Goal: Task Accomplishment & Management: Use online tool/utility

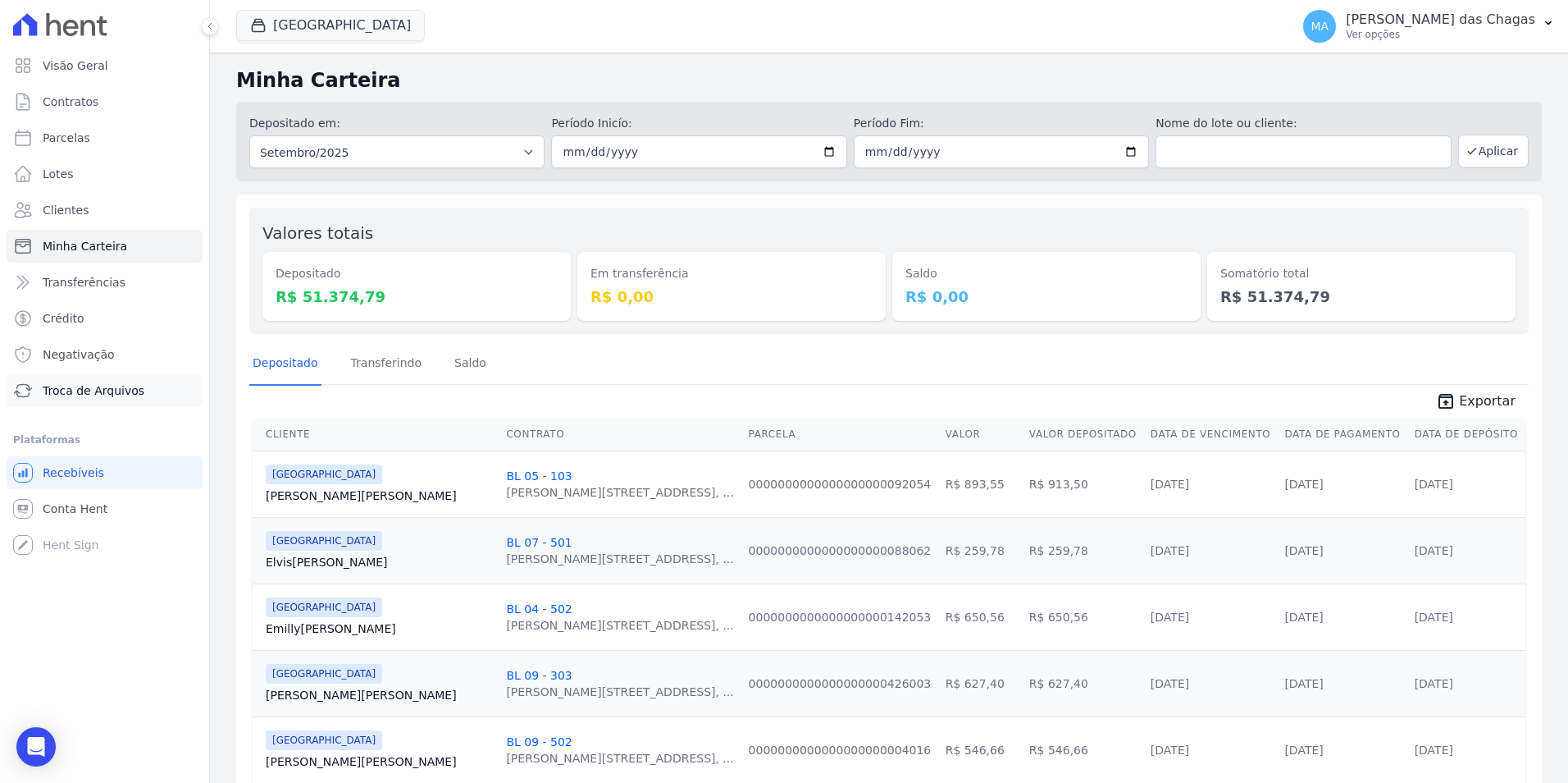
click at [120, 397] on span "Troca de Arquivos" at bounding box center [93, 390] width 101 height 16
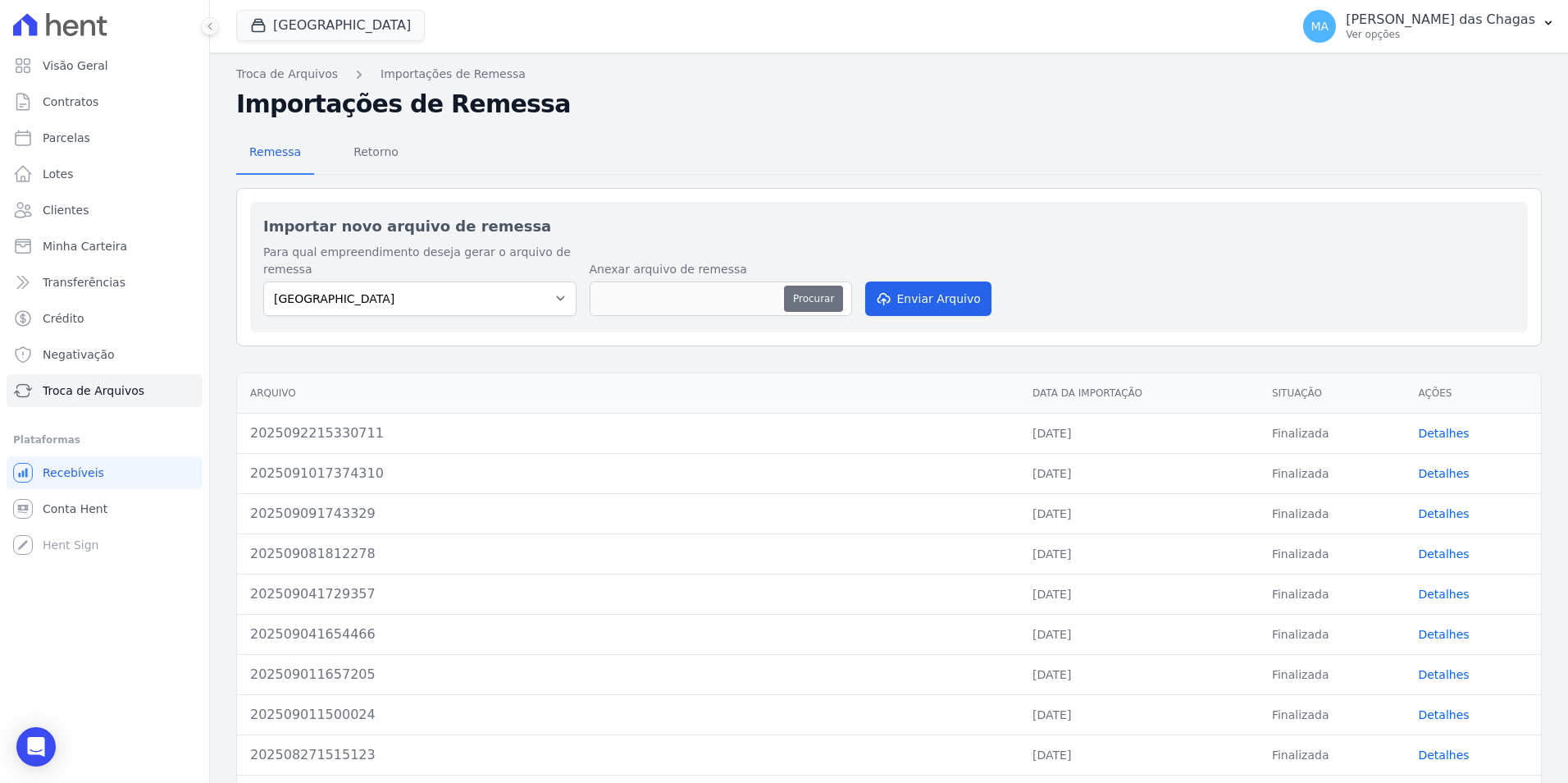
click at [809, 297] on button "Procurar" at bounding box center [814, 299] width 59 height 27
type input "2025092318493712"
click at [943, 304] on button "Enviar Arquivo" at bounding box center [927, 298] width 126 height 34
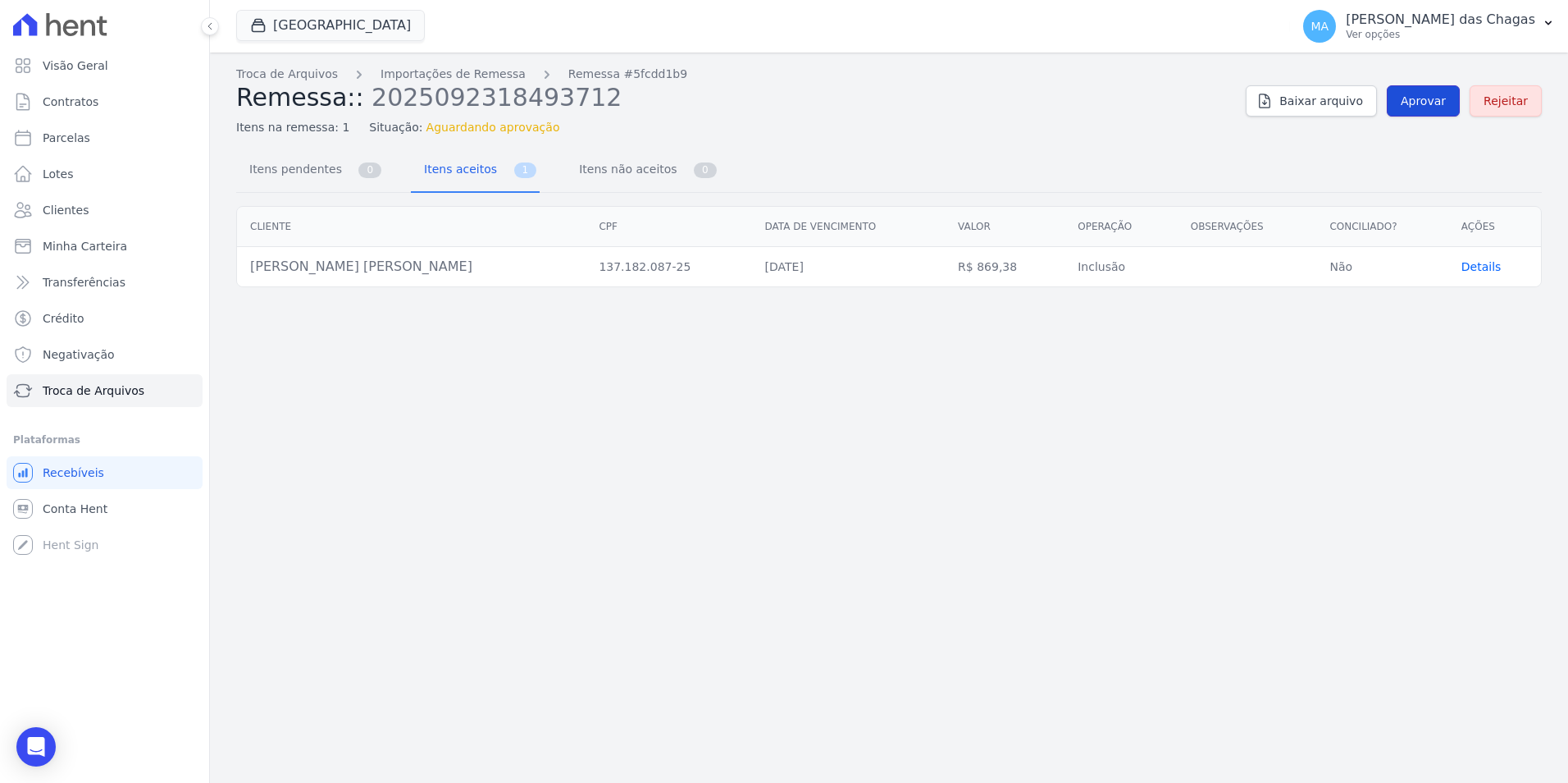
click at [1427, 101] on span "Aprovar" at bounding box center [1424, 100] width 45 height 16
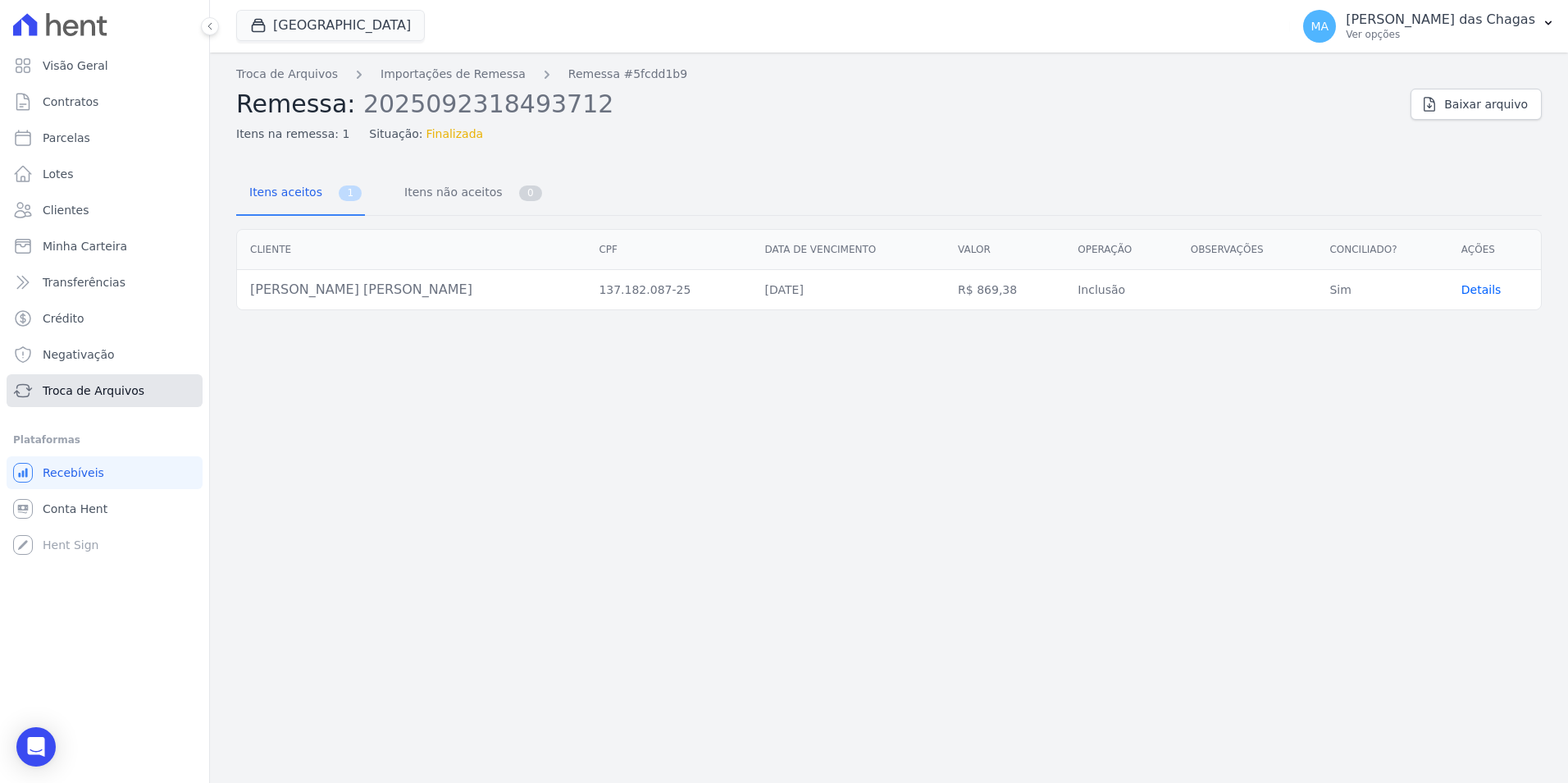
click at [115, 398] on span "Troca de Arquivos" at bounding box center [93, 390] width 101 height 16
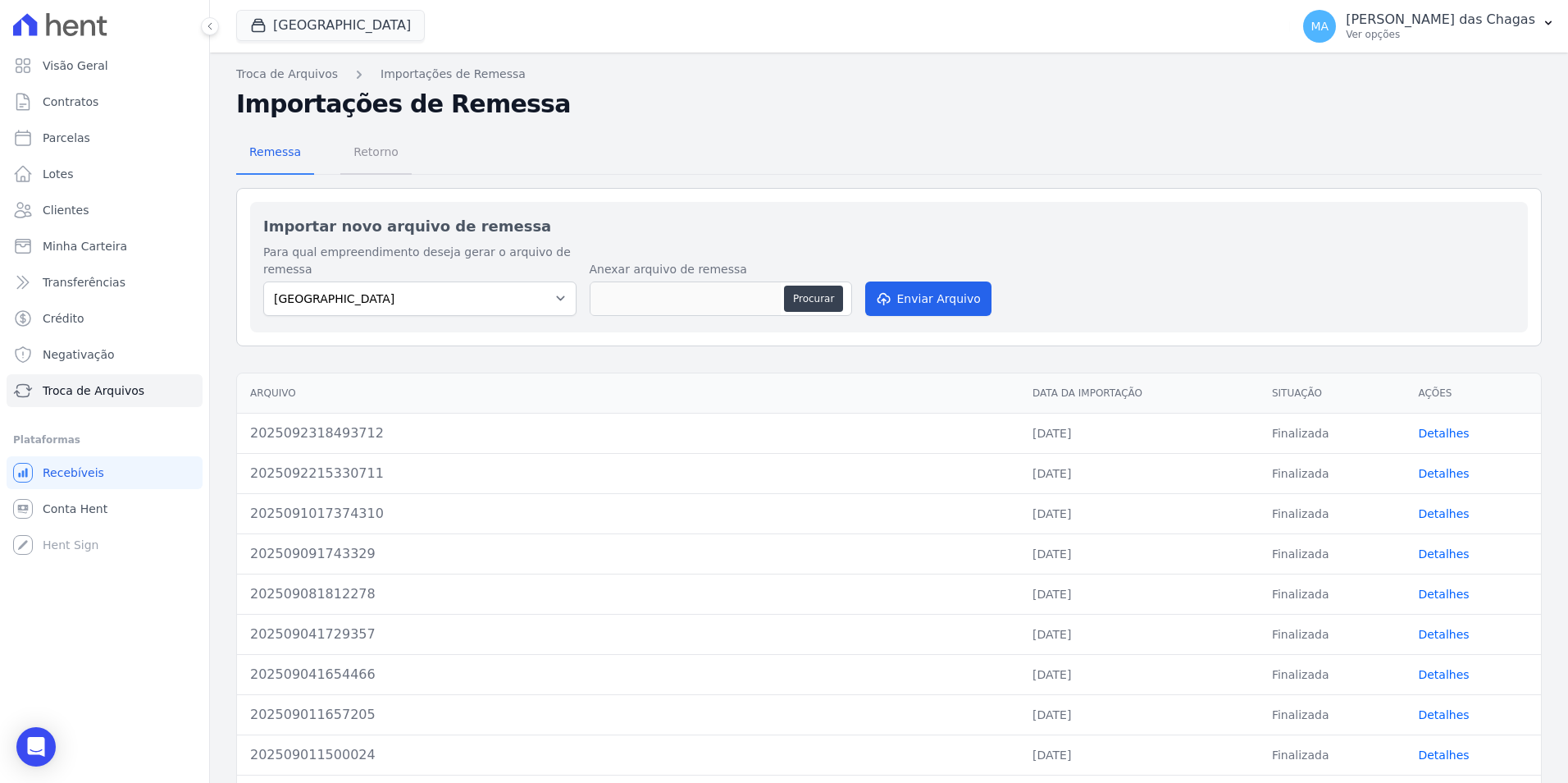
click at [369, 144] on span "Retorno" at bounding box center [376, 151] width 64 height 33
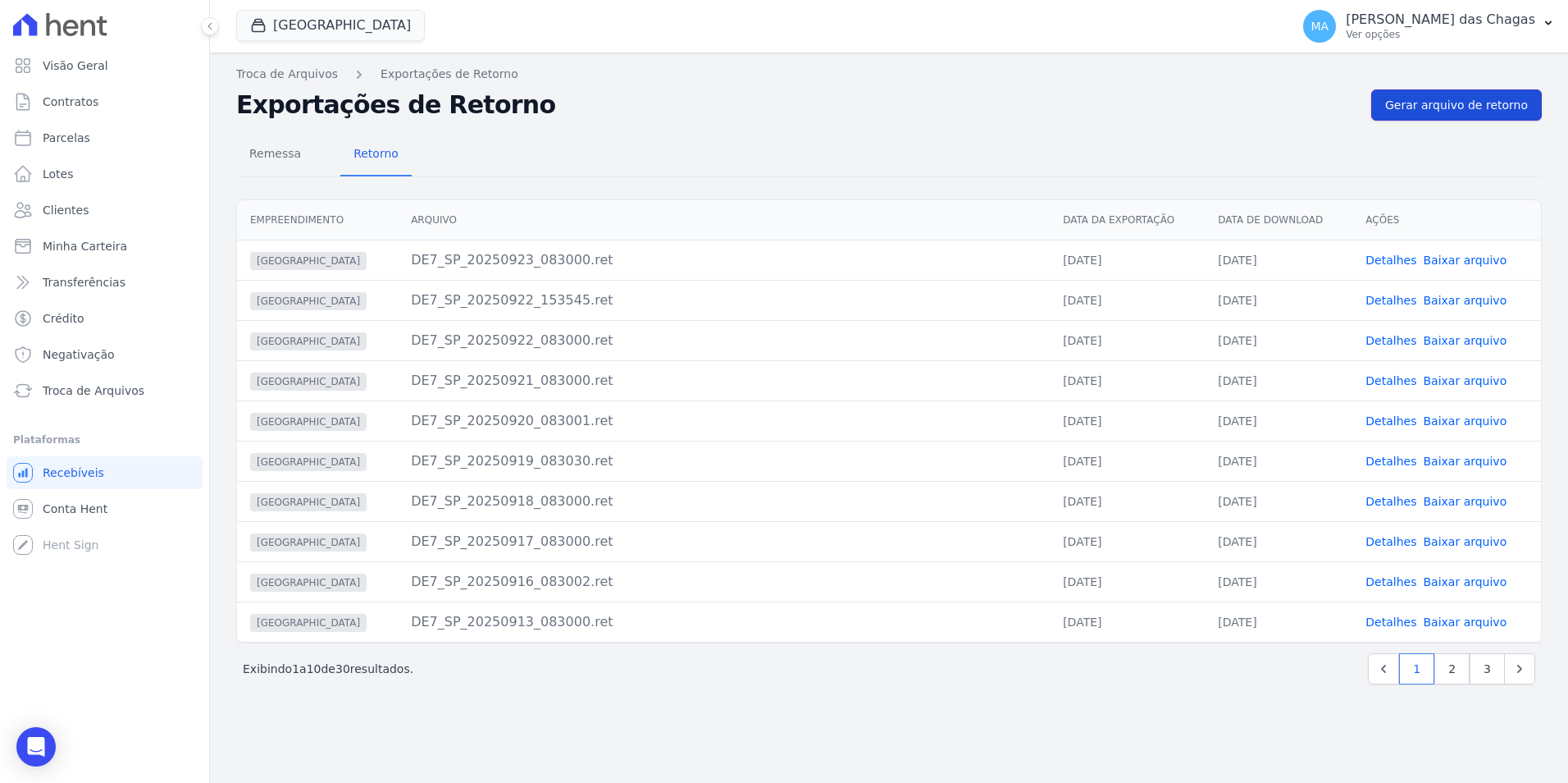
click at [1450, 91] on link "Gerar arquivo de retorno" at bounding box center [1456, 104] width 170 height 31
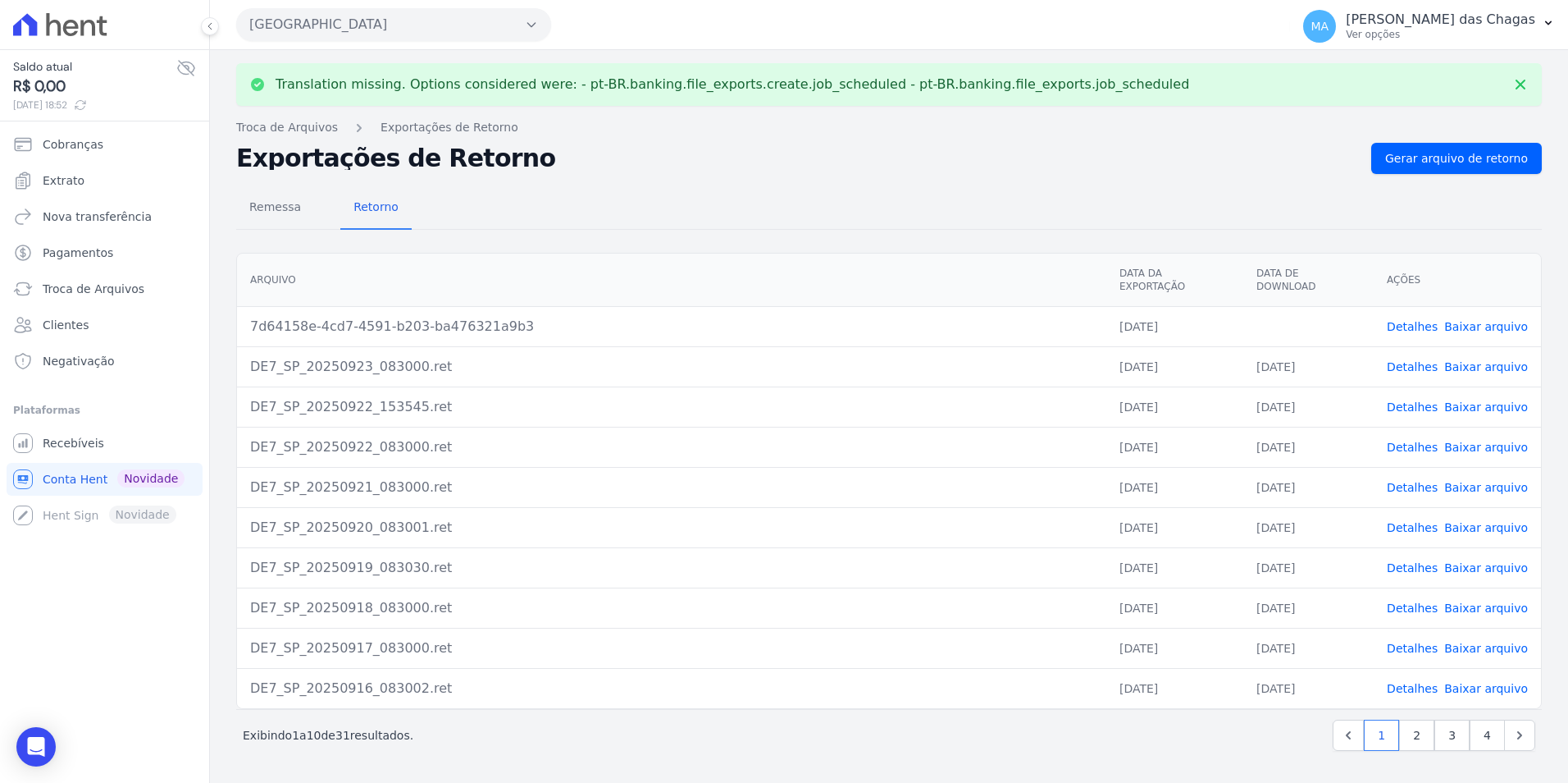
click at [1471, 320] on link "Baixar arquivo" at bounding box center [1486, 327] width 83 height 13
